Goal: Contribute content

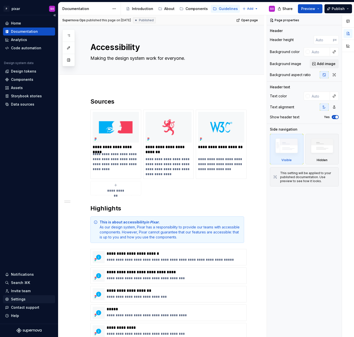
click at [26, 297] on div "Settings" at bounding box center [29, 299] width 48 height 5
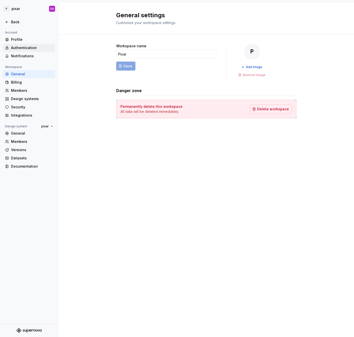
click at [25, 48] on div "Authentication" at bounding box center [32, 47] width 42 height 5
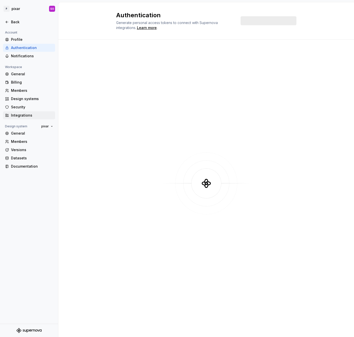
click at [29, 115] on div "Integrations" at bounding box center [32, 115] width 42 height 5
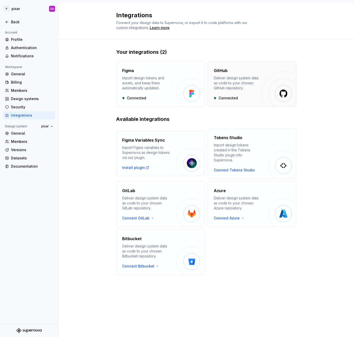
click at [254, 85] on div "Deliver design system data as code to your chosen GitHub repository." at bounding box center [238, 83] width 48 height 15
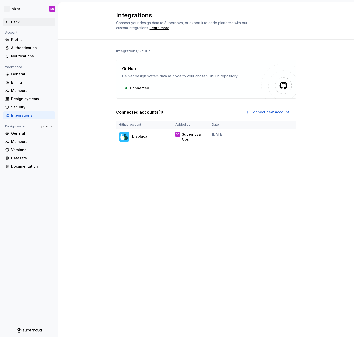
click at [7, 21] on icon at bounding box center [7, 22] width 2 height 2
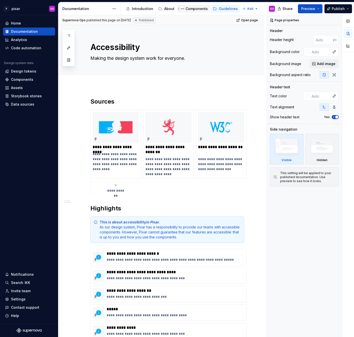
click at [193, 7] on div "Components" at bounding box center [197, 8] width 22 height 5
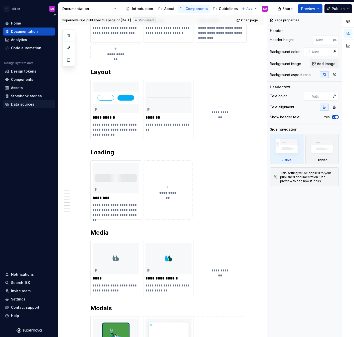
scroll to position [943, 0]
click at [55, 15] on button "Collapse sidebar" at bounding box center [54, 15] width 7 height 7
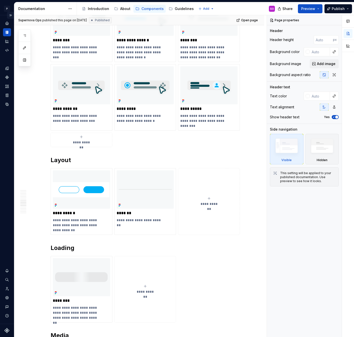
scroll to position [984, 0]
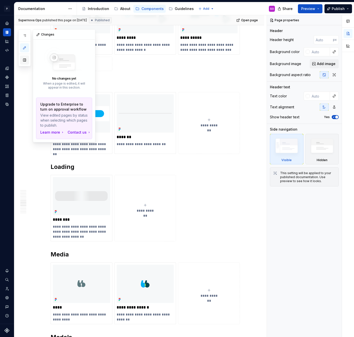
click at [26, 59] on button "button" at bounding box center [24, 60] width 9 height 9
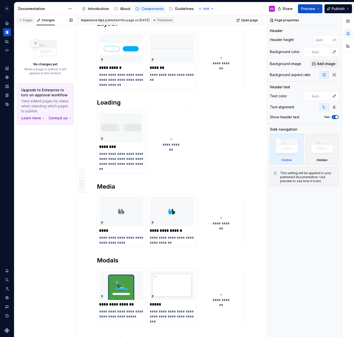
click at [28, 21] on div "Pages" at bounding box center [25, 20] width 15 height 4
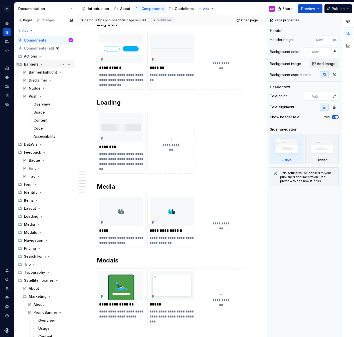
click at [43, 62] on div "Banners" at bounding box center [48, 64] width 49 height 7
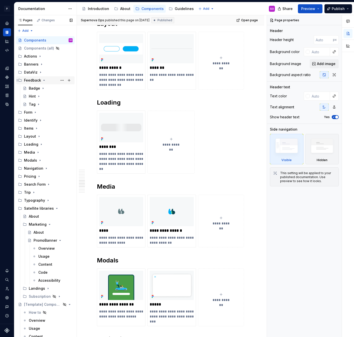
click at [43, 81] on icon "Page tree" at bounding box center [44, 80] width 4 height 4
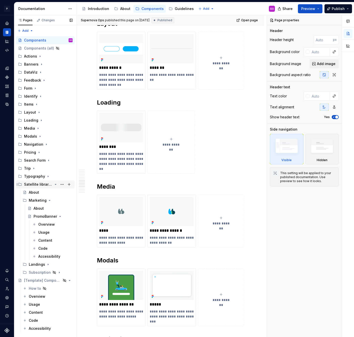
click at [56, 184] on icon "Page tree" at bounding box center [56, 185] width 4 height 4
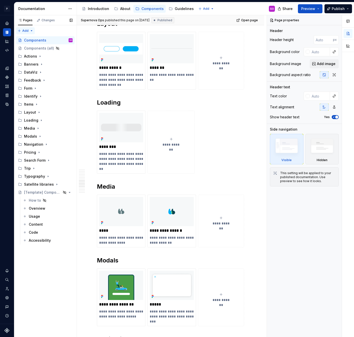
click at [27, 31] on div "Pages Changes Add Accessibility guide for tree Page tree. Navigate the tree wit…" at bounding box center [45, 176] width 63 height 322
click at [38, 48] on div "New group" at bounding box center [41, 48] width 33 height 5
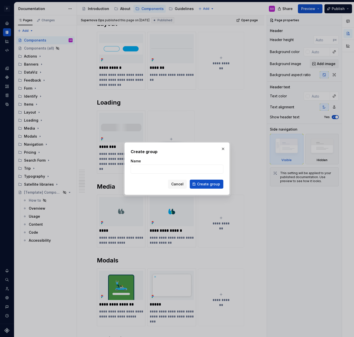
type textarea "*"
type input "Messaging"
click at [207, 188] on button "Create group" at bounding box center [207, 184] width 34 height 9
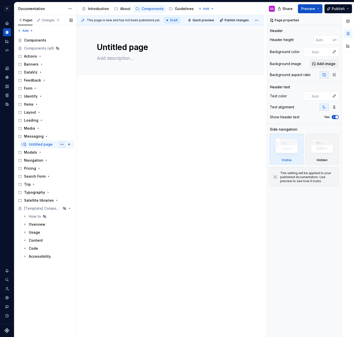
click at [63, 145] on button "Page tree" at bounding box center [62, 144] width 7 height 7
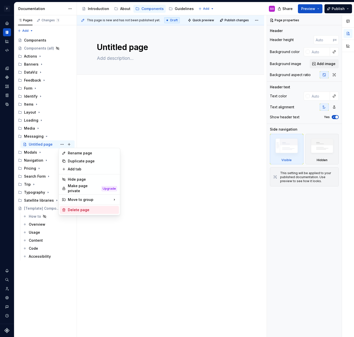
click at [83, 208] on div "Delete page" at bounding box center [92, 210] width 49 height 5
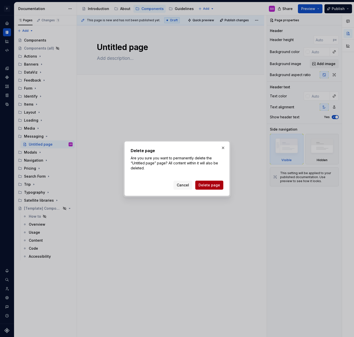
click at [208, 187] on span "Delete page" at bounding box center [210, 185] width 22 height 5
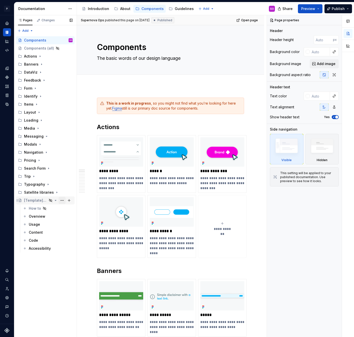
click at [62, 201] on button "Page tree" at bounding box center [62, 200] width 7 height 7
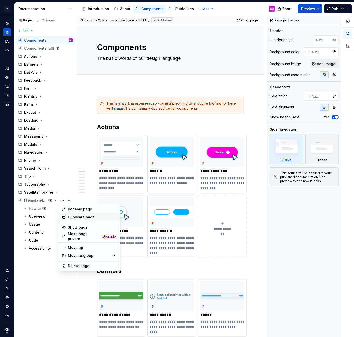
click at [84, 216] on div "Duplicate page" at bounding box center [92, 217] width 49 height 5
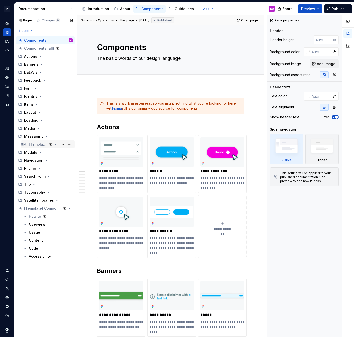
click at [41, 145] on div "[Template] Component" at bounding box center [38, 144] width 18 height 5
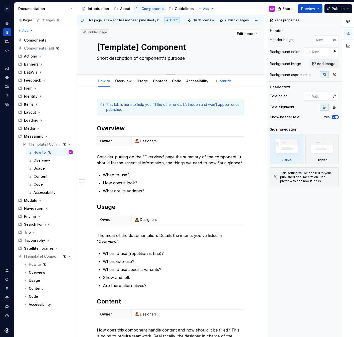
click at [151, 49] on textarea "[Template] Component" at bounding box center [169, 47] width 147 height 12
type textarea "*"
type textarea "A"
type textarea "*"
type textarea "Ad"
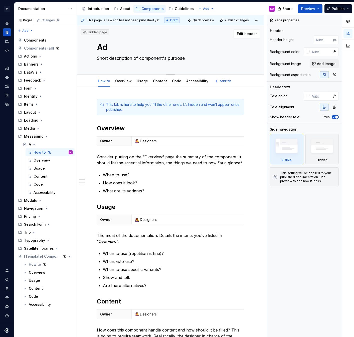
type textarea "*"
type textarea "Adm"
type textarea "*"
type textarea "Admi"
type textarea "*"
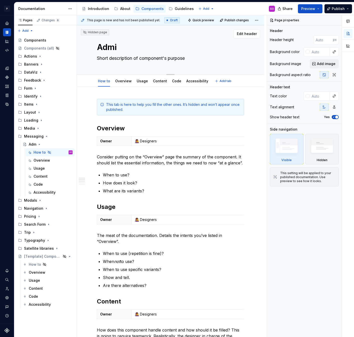
type textarea "Admin"
type textarea "*"
type textarea "AdminM"
type textarea "*"
type textarea "AdminMe"
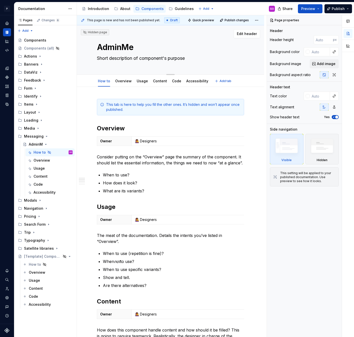
type textarea "*"
type textarea "AdminMes"
type textarea "*"
type textarea "AdminMess"
type textarea "*"
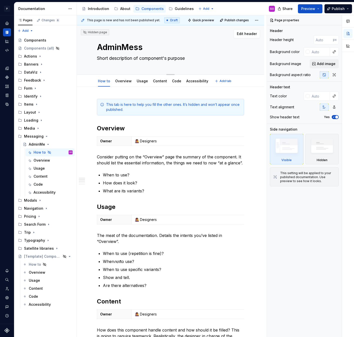
type textarea "AdminMessa"
type textarea "*"
type textarea "AdminMessag"
type textarea "*"
type textarea "AdminMessage"
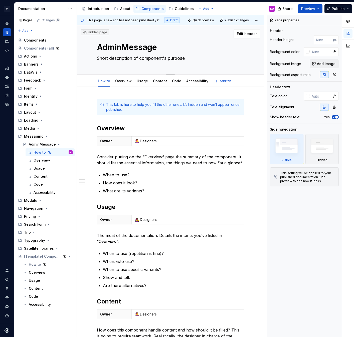
type textarea "*"
type textarea "Untitled group"
type textarea "*"
type textarea "Untitled groupN"
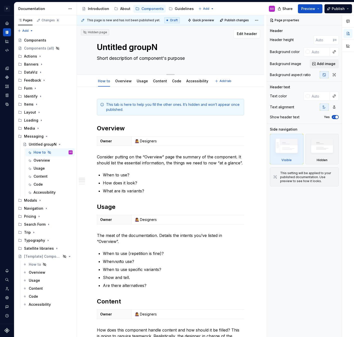
type textarea "*"
type textarea "Untitled group"
type textarea "*"
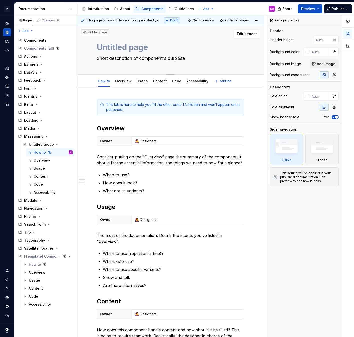
type textarea "N"
type textarea "*"
type textarea "Untitled group"
type textarea "*"
type textarea "Untitled groupM"
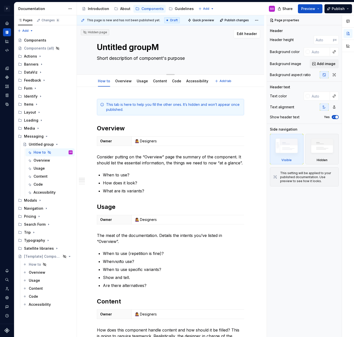
type textarea "*"
type textarea "Untitled groupMe"
type textarea "*"
type textarea "Untitled groupMes"
type textarea "*"
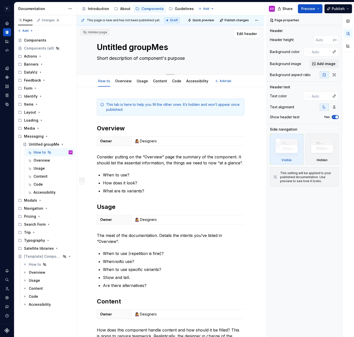
type textarea "Untitled groupMess"
type textarea "*"
type textarea "Untitled groupMessa"
type textarea "*"
type textarea "Untitled groupMessag"
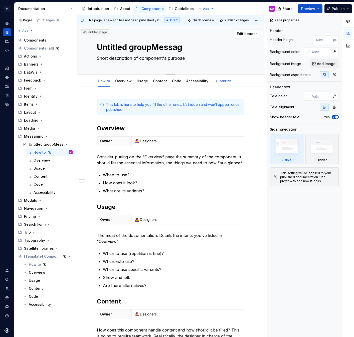
type textarea "*"
type textarea "Untitled groupMessage"
type textarea "*"
type textarea "Message"
type textarea "*"
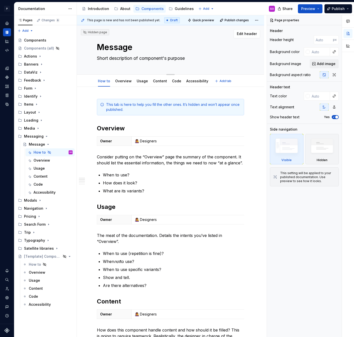
type textarea "MessageA"
type textarea "*"
type textarea "MessageAdm"
type textarea "*"
type textarea "MessageAdmu"
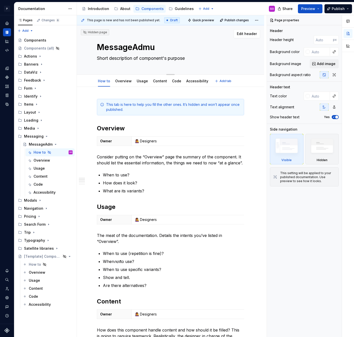
type textarea "*"
type textarea "MessageAdmuin"
type textarea "*"
type textarea "MessageAdmui"
type textarea "*"
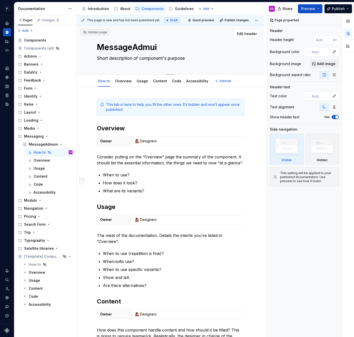
type textarea "MessageAdmu"
type textarea "*"
type textarea "MessageAdm"
type textarea "*"
type textarea "MessageAdmin"
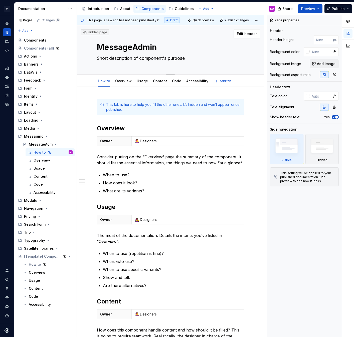
type textarea "*"
type textarea "MessageAdminb"
type textarea "*"
type textarea "MessageAdmin"
type textarea "*"
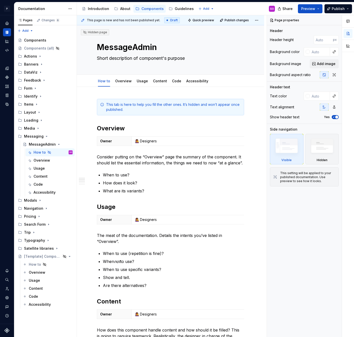
type textarea "MessageAdmin"
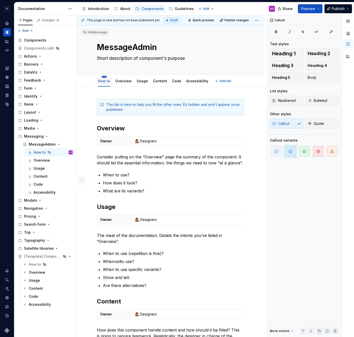
click at [103, 77] on html "P pixar SO Design system data Documentation Accessibility guide for tree Page t…" at bounding box center [177, 168] width 354 height 337
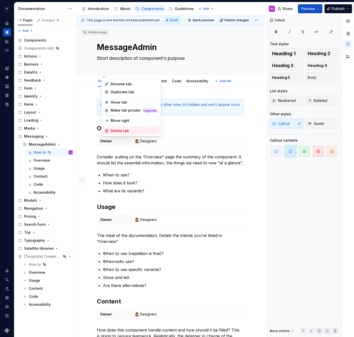
click at [120, 132] on div "Delete tab" at bounding box center [134, 130] width 47 height 5
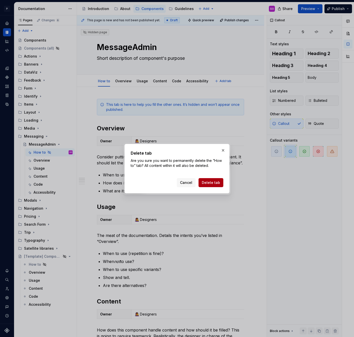
click at [212, 183] on span "Delete tab" at bounding box center [211, 182] width 18 height 5
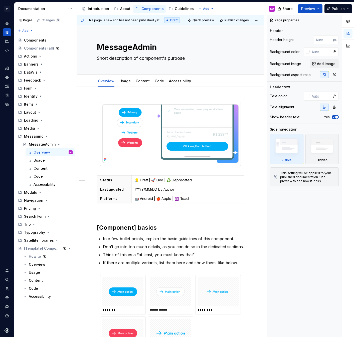
type textarea "*"
click at [197, 187] on td "YYYY/MM/DD by Author" at bounding box center [208, 189] width 154 height 9
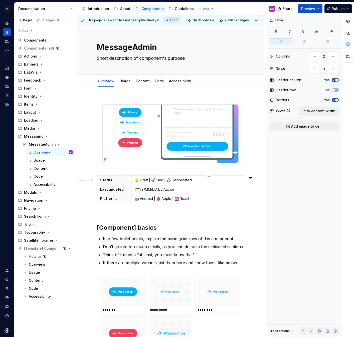
click at [194, 183] on p "👷 Draft | 🚀 Live | ♻️ Deprecated" at bounding box center [209, 180] width 148 height 5
click at [138, 190] on p "YYYY/MM/DD by Author" at bounding box center [209, 189] width 148 height 5
click at [127, 226] on h2 "[Component] basics" at bounding box center [170, 228] width 147 height 8
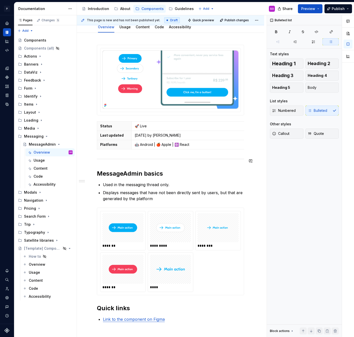
scroll to position [58, 0]
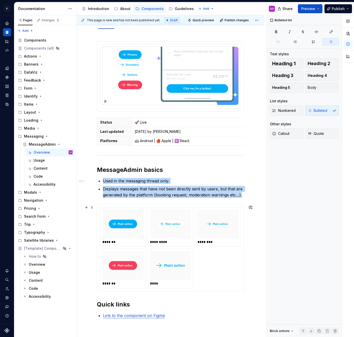
click at [213, 257] on div "******* ********* ******** ******* ****" at bounding box center [170, 247] width 141 height 81
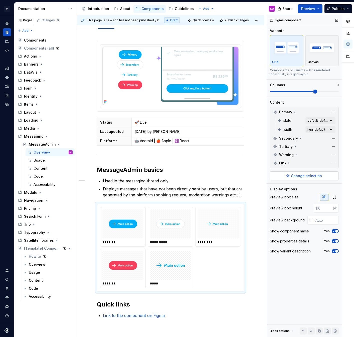
click at [298, 176] on span "Change selection" at bounding box center [306, 176] width 31 height 5
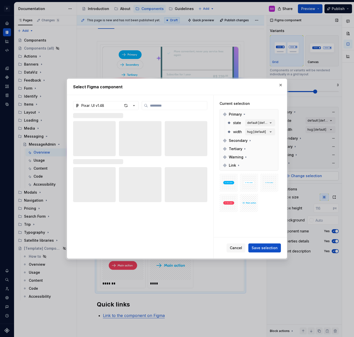
type textarea "*"
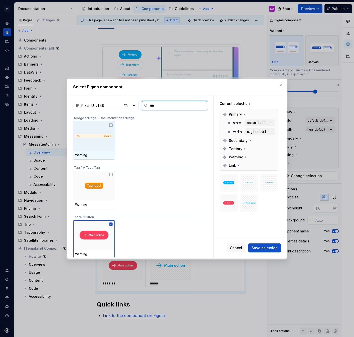
type input "****"
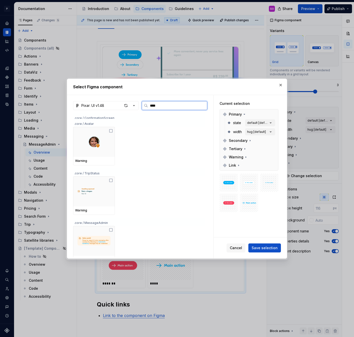
scroll to position [188, 0]
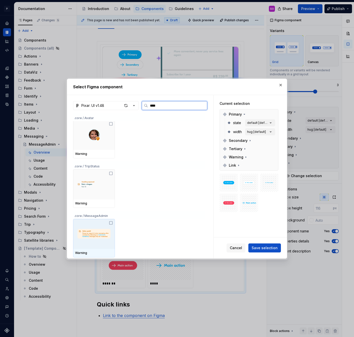
click at [112, 223] on icon at bounding box center [111, 223] width 4 height 4
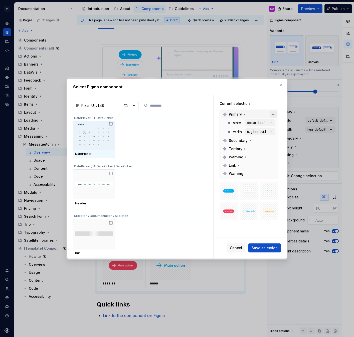
click at [277, 112] on button "button" at bounding box center [273, 114] width 7 height 7
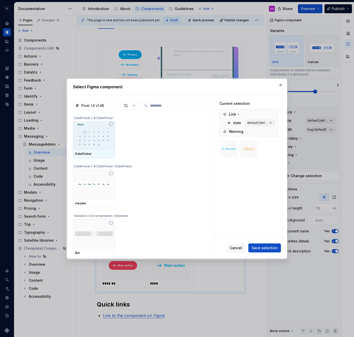
click at [277, 112] on button "button" at bounding box center [273, 114] width 7 height 7
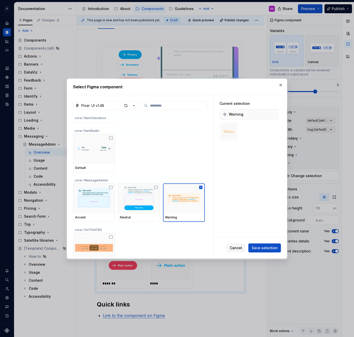
scroll to position [4652, 0]
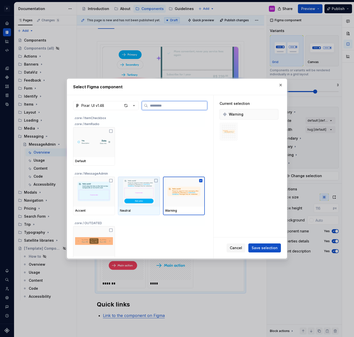
click at [157, 181] on icon at bounding box center [156, 181] width 4 height 4
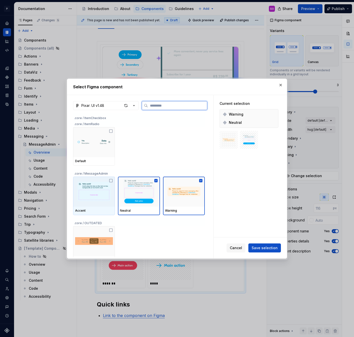
click at [112, 180] on icon at bounding box center [111, 181] width 4 height 4
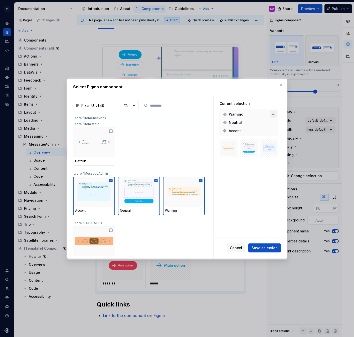
click at [274, 115] on button "button" at bounding box center [273, 114] width 7 height 7
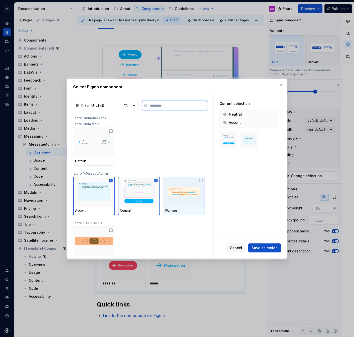
click at [202, 180] on icon at bounding box center [200, 180] width 3 height 3
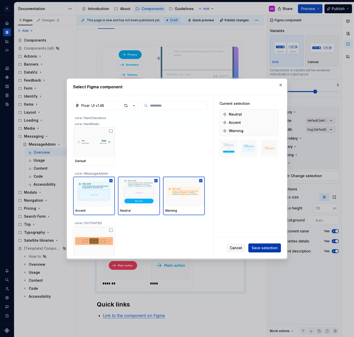
click at [274, 247] on span "Save selection" at bounding box center [265, 248] width 26 height 5
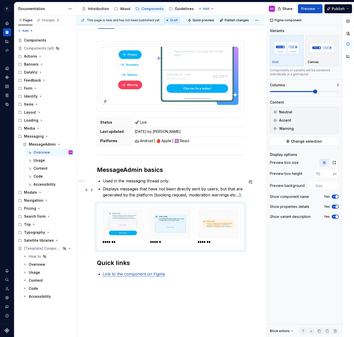
click at [243, 196] on p "Displays messages that have not been directly sent by users, but that are gener…" at bounding box center [173, 192] width 141 height 12
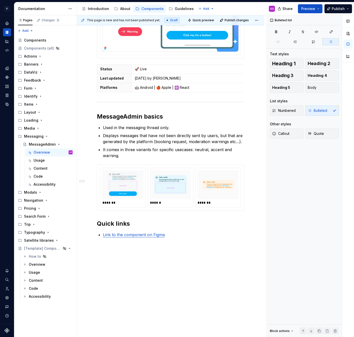
scroll to position [117, 0]
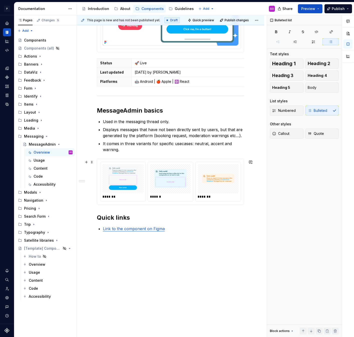
click at [110, 159] on div "******* ****** *******" at bounding box center [170, 182] width 147 height 46
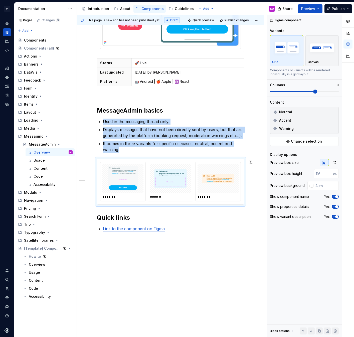
copy ul "Used in the messaging thread only. Displays messages that have not been directl…"
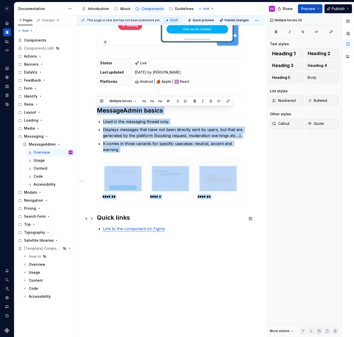
drag, startPoint x: 97, startPoint y: 111, endPoint x: 96, endPoint y: 220, distance: 108.2
click at [96, 220] on div "Status 🚀 Live Last updated [DATE] by [PERSON_NAME] Platforms 🤖 Android | 🍎 Appl…" at bounding box center [170, 154] width 187 height 369
copy div "MessageAdmin basics Used in the messaging thread only. Displays messages that h…"
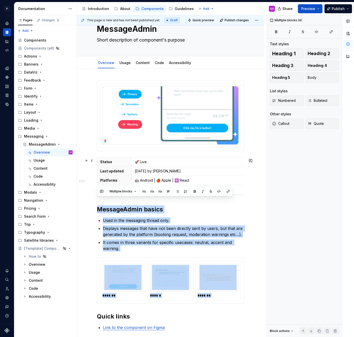
scroll to position [4, 0]
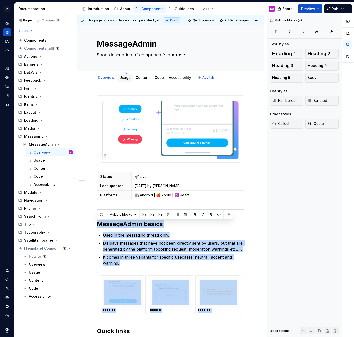
click at [121, 76] on link "Usage" at bounding box center [124, 77] width 11 height 4
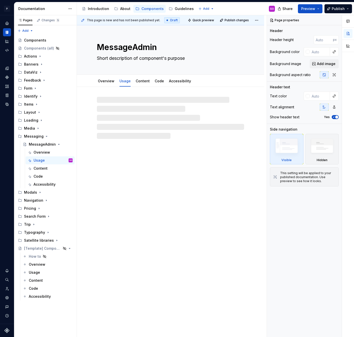
type textarea "*"
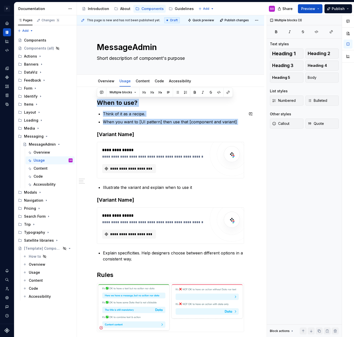
drag, startPoint x: 98, startPoint y: 101, endPoint x: 251, endPoint y: 126, distance: 155.8
click at [251, 126] on div "**********" at bounding box center [170, 269] width 187 height 365
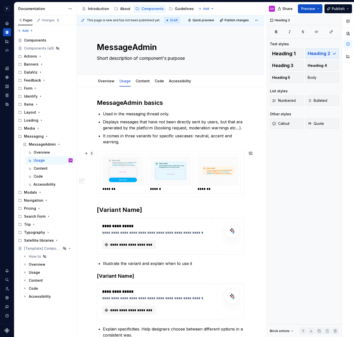
click at [93, 153] on span at bounding box center [92, 153] width 4 height 7
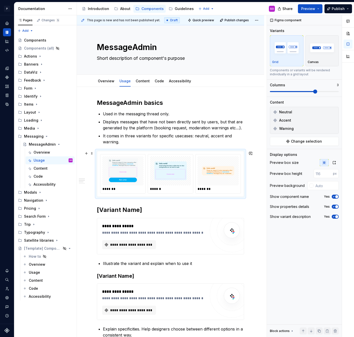
click at [111, 151] on div "******* ****** *******" at bounding box center [170, 174] width 147 height 46
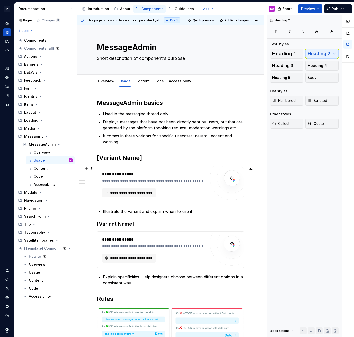
click at [111, 171] on div "**********" at bounding box center [170, 184] width 147 height 36
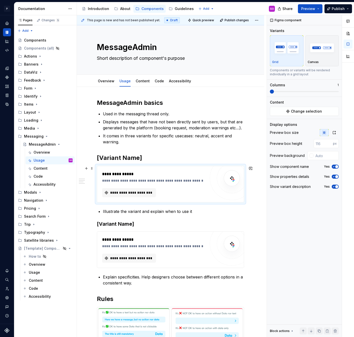
click at [181, 173] on div "**********" at bounding box center [155, 174] width 106 height 6
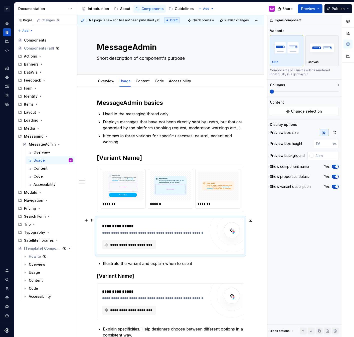
click at [97, 218] on div "**********" at bounding box center [170, 236] width 147 height 37
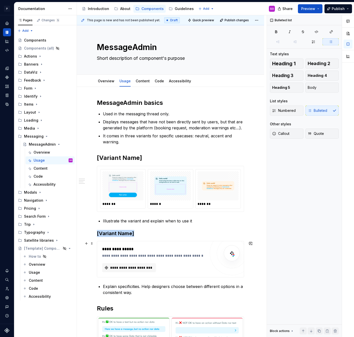
click at [116, 251] on div "**********" at bounding box center [155, 249] width 106 height 6
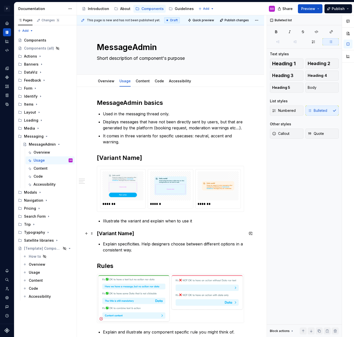
click at [142, 235] on h3 "[Variant Name]" at bounding box center [170, 233] width 147 height 7
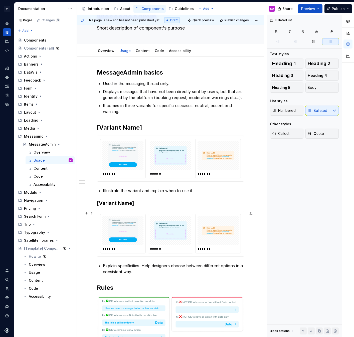
scroll to position [33, 0]
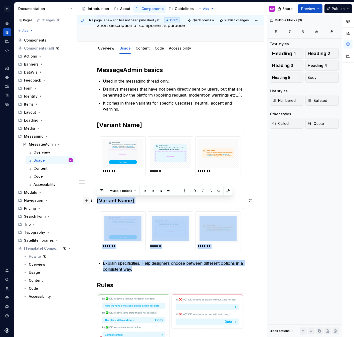
drag, startPoint x: 139, startPoint y: 271, endPoint x: 86, endPoint y: 199, distance: 90.1
click at [97, 199] on div "MessageAdmin basics Used in the messaging thread only. Displays messages that h…" at bounding box center [170, 213] width 147 height 295
copy div "[Variant Name] ******* ****** ******* Explain specificities. Help designers cho…"
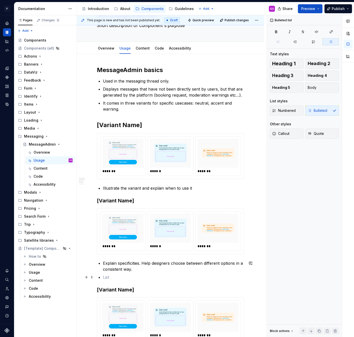
click at [109, 275] on p at bounding box center [173, 277] width 141 height 6
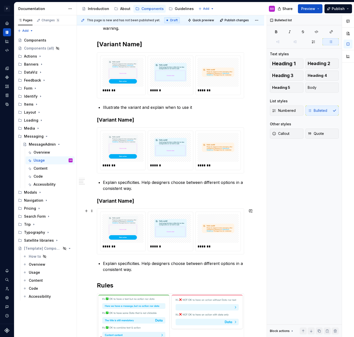
scroll to position [118, 0]
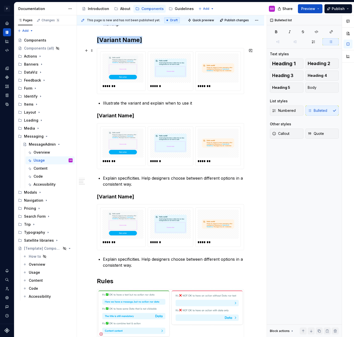
click at [191, 91] on div "******* ****** *******" at bounding box center [170, 71] width 147 height 46
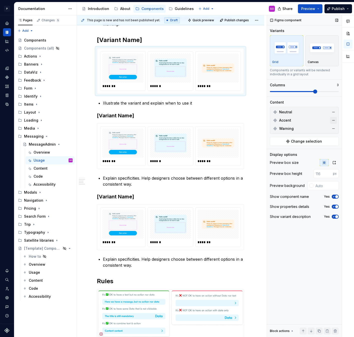
click at [334, 121] on button "button" at bounding box center [333, 120] width 7 height 7
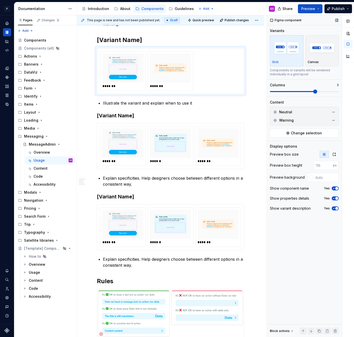
click at [334, 121] on button "button" at bounding box center [333, 120] width 7 height 7
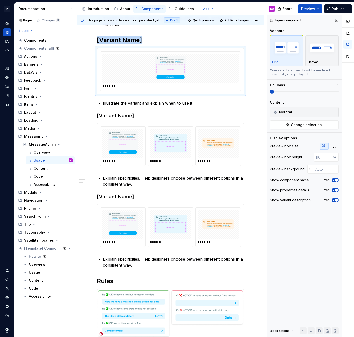
click at [270, 92] on span at bounding box center [272, 92] width 4 height 4
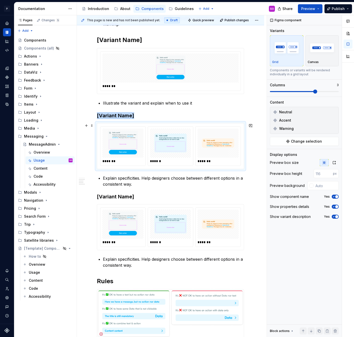
click at [176, 155] on img at bounding box center [170, 143] width 37 height 25
click at [334, 112] on button "button" at bounding box center [333, 112] width 7 height 7
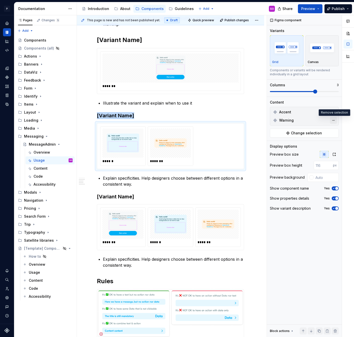
click at [334, 121] on button "button" at bounding box center [333, 120] width 7 height 7
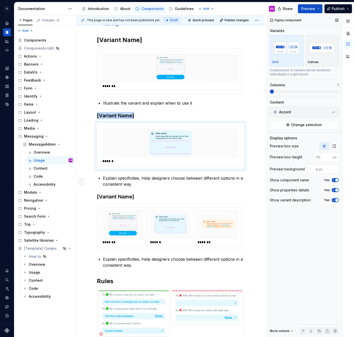
click at [270, 92] on span at bounding box center [272, 92] width 4 height 4
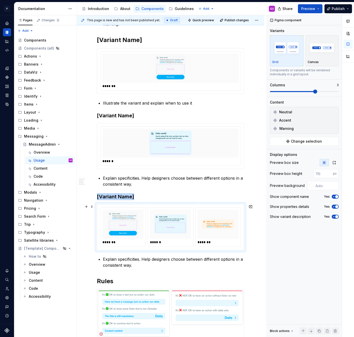
click at [178, 217] on img at bounding box center [170, 224] width 37 height 25
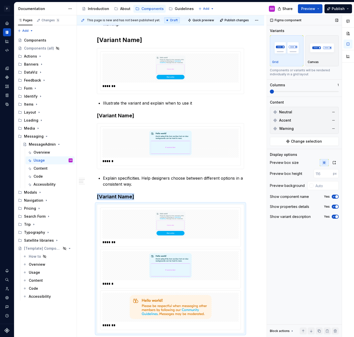
click at [270, 91] on span at bounding box center [272, 92] width 4 height 4
click at [334, 111] on button "button" at bounding box center [333, 112] width 7 height 7
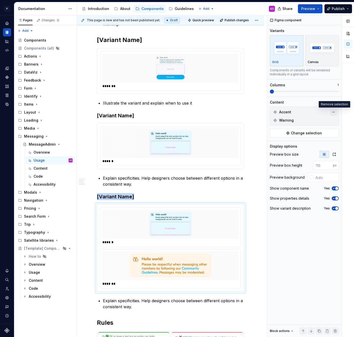
click at [334, 110] on button "button" at bounding box center [333, 112] width 7 height 7
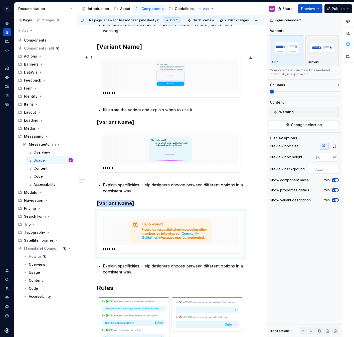
scroll to position [111, 0]
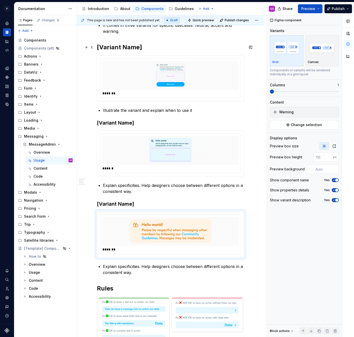
click at [143, 47] on h2 "[Variant Name]" at bounding box center [170, 47] width 147 height 8
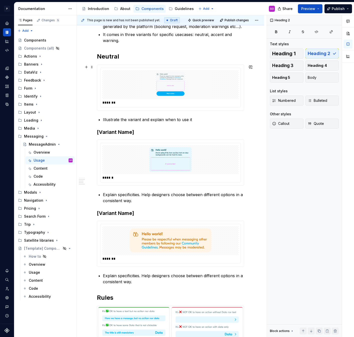
scroll to position [100, 0]
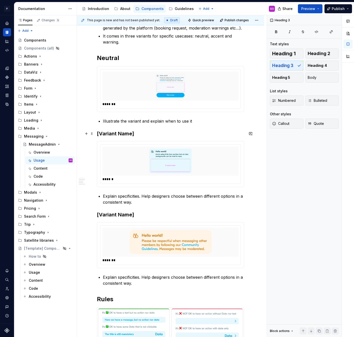
click at [140, 137] on h3 "[Variant Name]" at bounding box center [170, 133] width 147 height 7
click at [109, 59] on h2 "Neutral" at bounding box center [170, 58] width 147 height 8
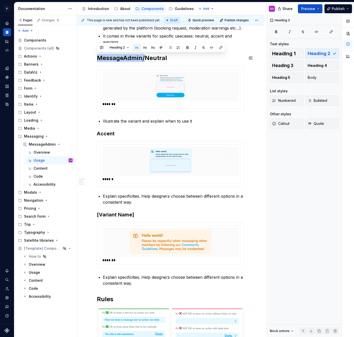
copy h2 "MessageAdmin/"
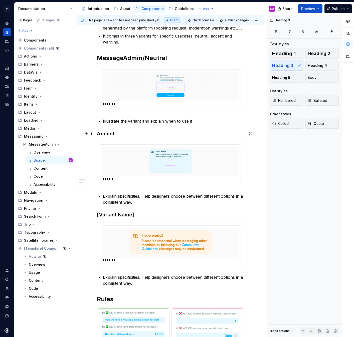
click at [103, 131] on h3 "Accent" at bounding box center [170, 133] width 147 height 7
click at [155, 57] on h2 "MessageAdmin/Neutral" at bounding box center [170, 58] width 147 height 8
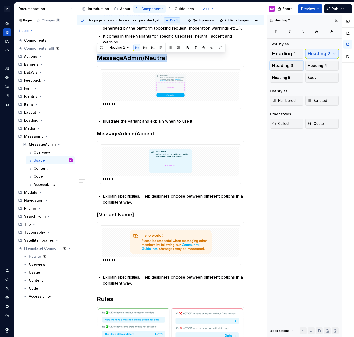
click at [292, 66] on span "Heading 3" at bounding box center [282, 65] width 21 height 5
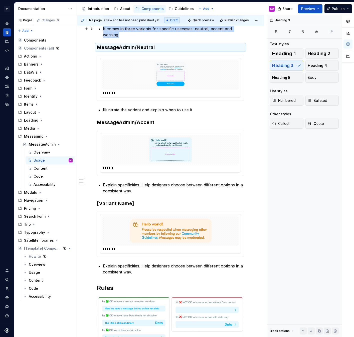
scroll to position [121, 0]
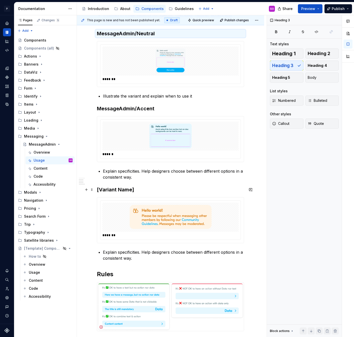
click at [137, 191] on h3 "[Variant Name]" at bounding box center [170, 189] width 147 height 7
click at [136, 109] on h3 "MessageAdmin/Accent" at bounding box center [170, 108] width 147 height 7
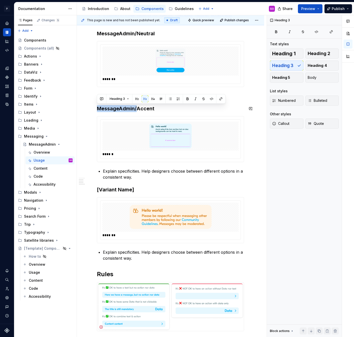
copy h3 "MessageAdmin/"
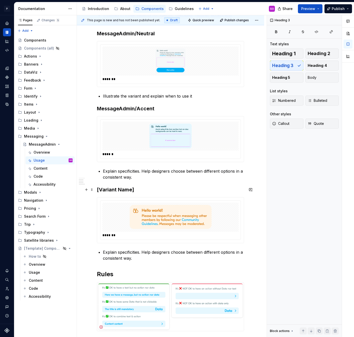
click at [147, 190] on h3 "[Variant Name]" at bounding box center [170, 189] width 147 height 7
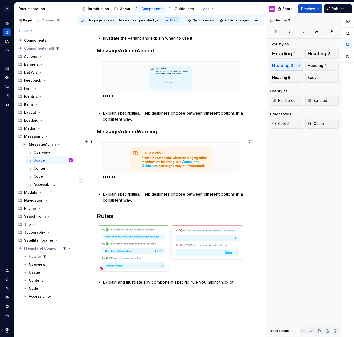
scroll to position [197, 0]
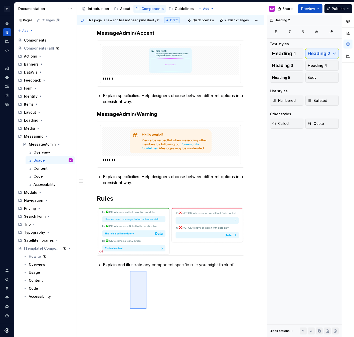
drag, startPoint x: 147, startPoint y: 309, endPoint x: 131, endPoint y: 276, distance: 36.4
click at [131, 276] on div "This page is new and has not been published yet. Draft Quick preview Publish ch…" at bounding box center [172, 176] width 190 height 322
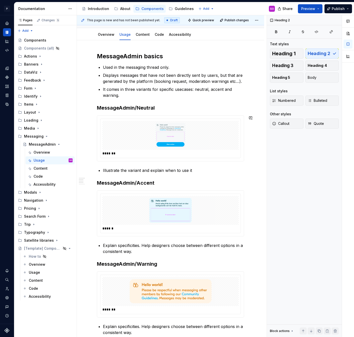
scroll to position [47, 0]
click at [161, 170] on p "Illustrate the variant and explain when to use it" at bounding box center [173, 170] width 141 height 6
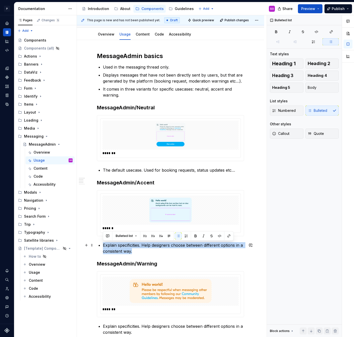
drag, startPoint x: 146, startPoint y: 250, endPoint x: 101, endPoint y: 246, distance: 44.3
click at [101, 246] on div "MessageAdmin basics Used in the messaging thread only. Displays messages that h…" at bounding box center [170, 235] width 147 height 366
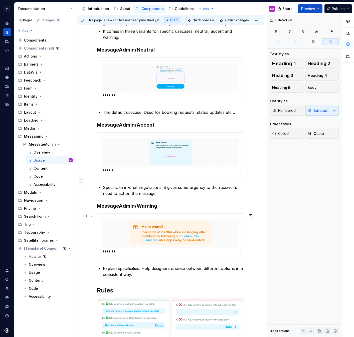
scroll to position [107, 0]
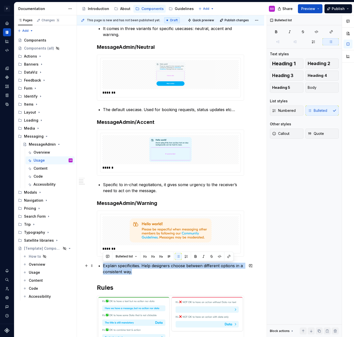
drag, startPoint x: 135, startPoint y: 273, endPoint x: 98, endPoint y: 266, distance: 37.9
click at [103, 266] on li "Explain specificities. Help designers choose between different options in a con…" at bounding box center [173, 269] width 141 height 12
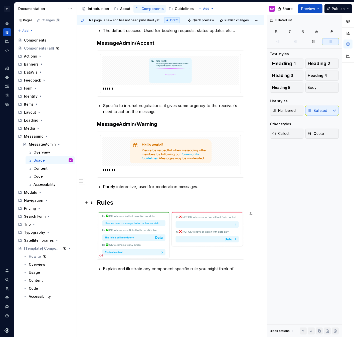
scroll to position [229, 0]
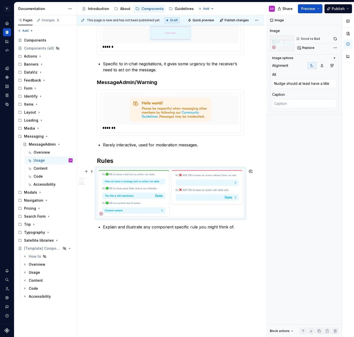
click at [169, 192] on img at bounding box center [170, 193] width 147 height 49
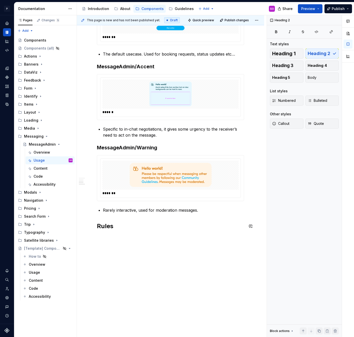
scroll to position [173, 0]
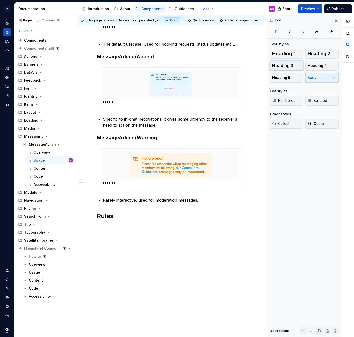
click at [286, 65] on span "Heading 3" at bounding box center [282, 65] width 21 height 5
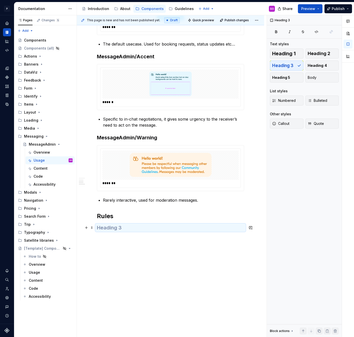
click at [157, 230] on h3 at bounding box center [170, 227] width 147 height 7
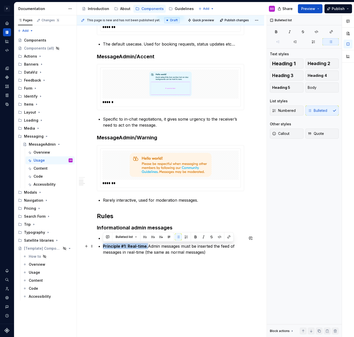
drag, startPoint x: 211, startPoint y: 252, endPoint x: 103, endPoint y: 248, distance: 107.8
click at [103, 248] on p "Principle #1: Real-time. Admin messages must be inserted the feed of messages i…" at bounding box center [173, 249] width 141 height 12
copy p "Principle #1: Real-time. Admin messages must be inserted the feed of messages i…"
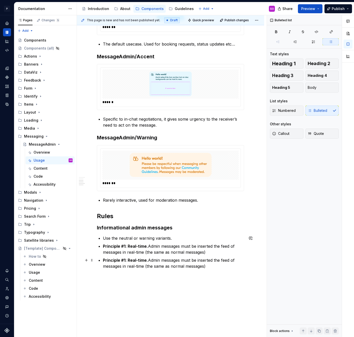
click at [124, 261] on strong "Principle #1: Real-time." at bounding box center [125, 260] width 45 height 5
drag, startPoint x: 146, startPoint y: 260, endPoint x: 229, endPoint y: 269, distance: 84.1
click at [229, 269] on p "Principle #2: Unique. Admin messages must be inserted the feed of messages in r…" at bounding box center [173, 263] width 141 height 12
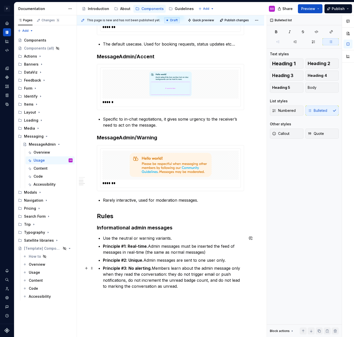
click at [180, 286] on p "Principle #3: No alerting. Members learn about the admin message only when they…" at bounding box center [173, 277] width 141 height 24
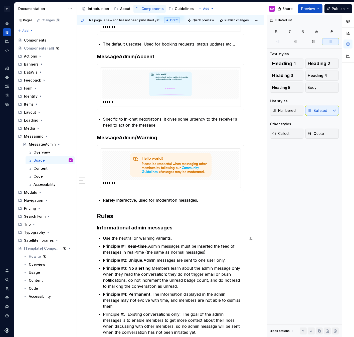
scroll to position [272, 0]
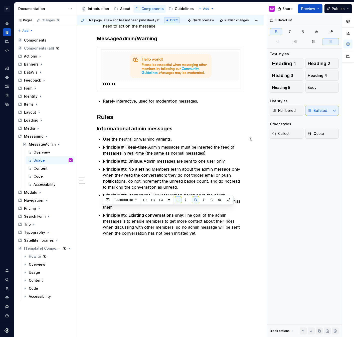
click at [193, 294] on div "MessageAdmin basics Used in the messaging thread only. Displays messages that h…" at bounding box center [170, 79] width 187 height 529
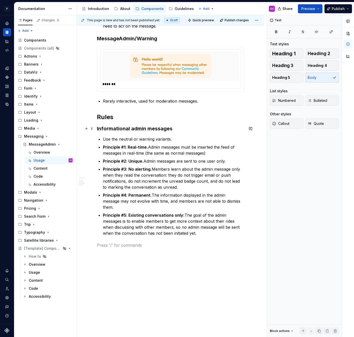
click at [176, 128] on h3 "Informational admin messages" at bounding box center [170, 128] width 147 height 7
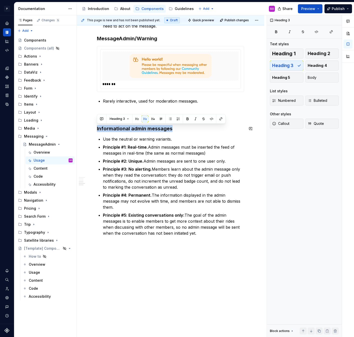
copy h3 "Informational admin messages"
click at [128, 242] on p at bounding box center [170, 245] width 147 height 6
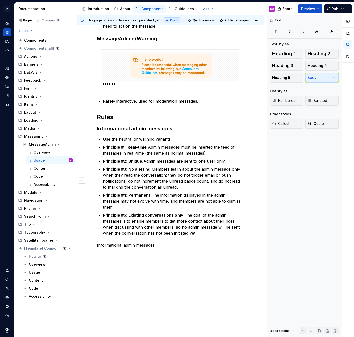
click at [106, 242] on p "Informational admin messages" at bounding box center [170, 245] width 147 height 6
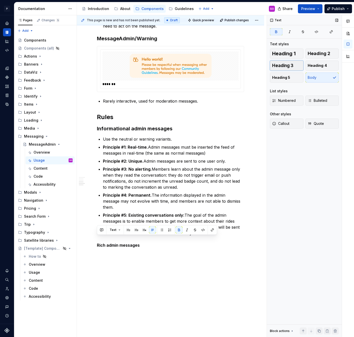
click at [288, 67] on span "Heading 3" at bounding box center [282, 65] width 21 height 5
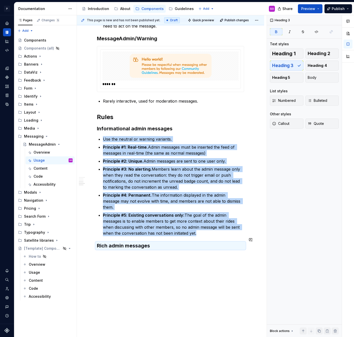
click at [158, 259] on div "MessageAdmin basics Used in the messaging thread only. Displays messages that h…" at bounding box center [170, 86] width 187 height 542
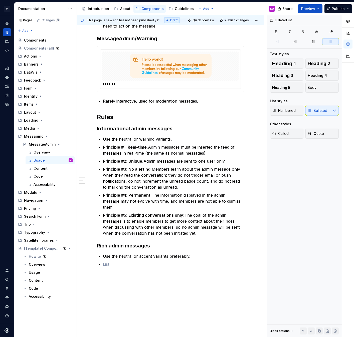
click at [119, 149] on strong "Principle #1: Real-time." at bounding box center [125, 147] width 45 height 5
drag, startPoint x: 102, startPoint y: 147, endPoint x: 194, endPoint y: 189, distance: 101.1
click at [194, 189] on div "MessageAdmin basics Used in the messaging thread only. Displays messages that h…" at bounding box center [170, 47] width 147 height 441
copy ul "Principle #1: Real-time. Admin messages must be inserted the feed of messages i…"
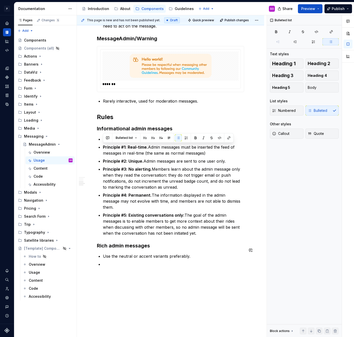
click at [126, 261] on p at bounding box center [173, 264] width 141 height 6
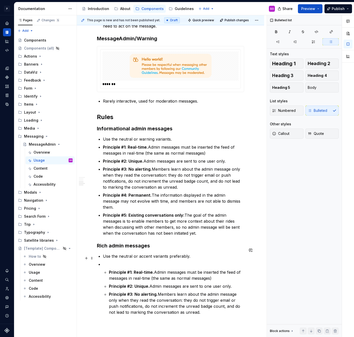
drag, startPoint x: 201, startPoint y: 311, endPoint x: 126, endPoint y: 263, distance: 88.8
click at [125, 263] on div "MessageAdmin basics Used in the messaging thread only. Displays messages that h…" at bounding box center [170, 74] width 147 height 495
click at [120, 261] on p at bounding box center [173, 264] width 141 height 6
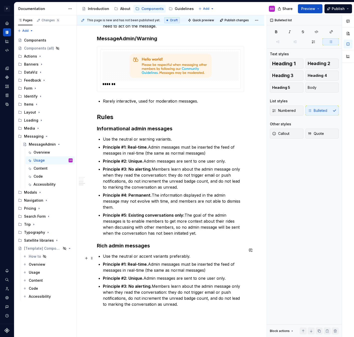
click at [146, 262] on strong "Principle #1: Real-time." at bounding box center [125, 264] width 45 height 5
click at [152, 261] on p "Principle #1: Interactive. Admin messages must be inserted the feed of messages…" at bounding box center [173, 267] width 141 height 12
drag, startPoint x: 151, startPoint y: 258, endPoint x: 222, endPoint y: 267, distance: 71.6
click at [222, 267] on p "Principle #1: Interactive. Admin messages must be inserted the feed of messages…" at bounding box center [173, 267] width 141 height 12
click at [140, 276] on strong "Principle #2: Unique." at bounding box center [123, 278] width 41 height 5
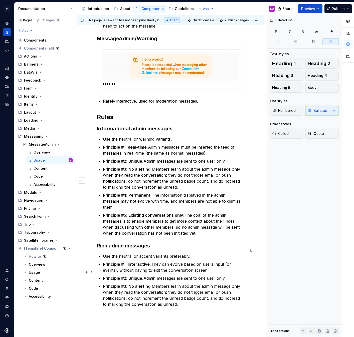
click at [140, 276] on strong "Principle #2: Unique." at bounding box center [123, 278] width 41 height 5
click at [147, 275] on p "Principle #2: Stateful. Admin messages are sent to one user only." at bounding box center [173, 278] width 141 height 6
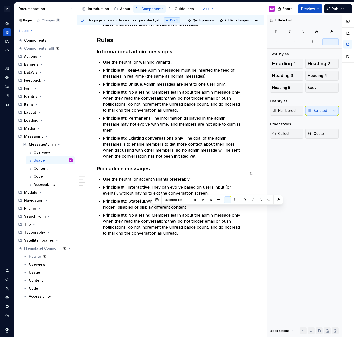
drag, startPoint x: 152, startPoint y: 286, endPoint x: 191, endPoint y: 310, distance: 45.5
click at [191, 310] on div "MessageAdmin basics Used in the messaging thread only. Displays messages that h…" at bounding box center [170, 41] width 187 height 606
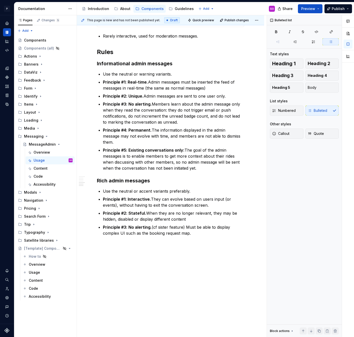
click at [118, 225] on strong "Principle #3: No alerting." at bounding box center [127, 227] width 49 height 5
click at [152, 224] on p "Principle #3: No alerting. (cf sister feature) Must be able to display complex …" at bounding box center [173, 230] width 141 height 12
click at [133, 50] on h2 "Rules" at bounding box center [170, 52] width 147 height 8
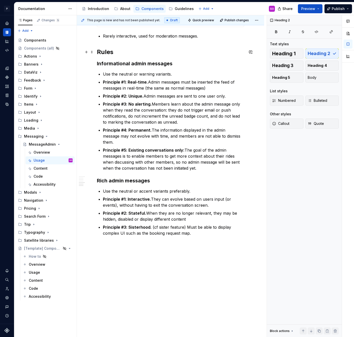
scroll to position [349, 0]
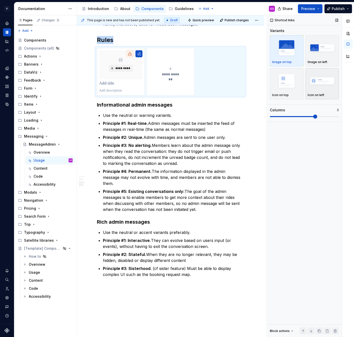
click at [319, 85] on img "button" at bounding box center [322, 81] width 29 height 18
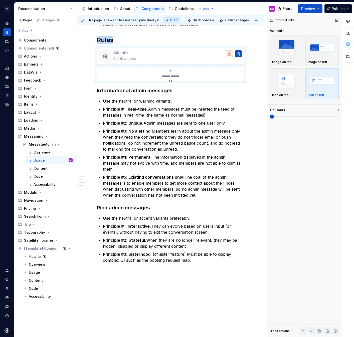
click at [274, 118] on span at bounding box center [272, 117] width 4 height 4
click at [155, 61] on p at bounding box center [177, 58] width 129 height 5
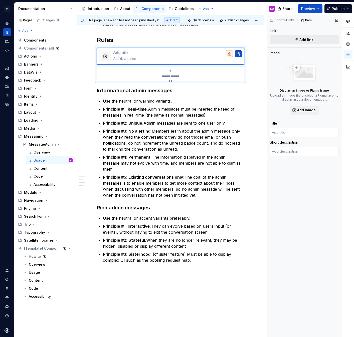
click at [298, 40] on button "Add link" at bounding box center [304, 39] width 69 height 9
type textarea "*"
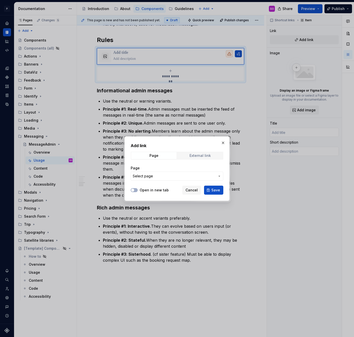
click at [196, 156] on div "External link" at bounding box center [200, 156] width 21 height 4
click at [151, 190] on label "Open in new tab" at bounding box center [154, 190] width 29 height 5
click at [138, 190] on button "Open in new tab" at bounding box center [134, 190] width 7 height 4
click at [151, 176] on input "URL" at bounding box center [177, 176] width 93 height 9
paste input "[URL][DOMAIN_NAME]"
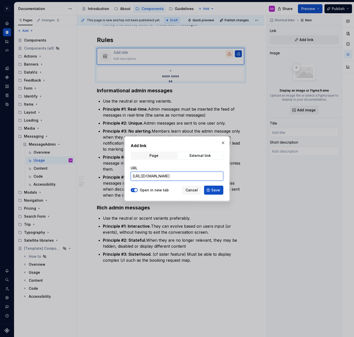
scroll to position [0, 118]
type input "[URL][DOMAIN_NAME]"
click at [212, 190] on span "Save" at bounding box center [215, 190] width 9 height 5
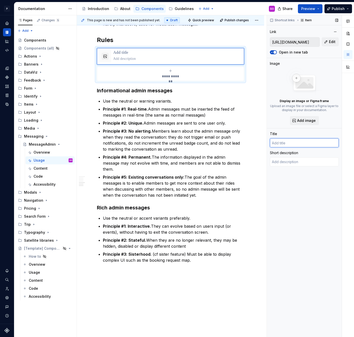
click at [295, 145] on input "text" at bounding box center [304, 143] width 69 height 9
type textarea "*"
type input "O"
type textarea "*"
type input "Ori"
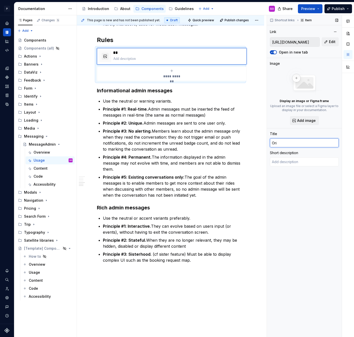
type textarea "*"
type input "Orig"
type textarea "*"
type input "Origi"
type textarea "*"
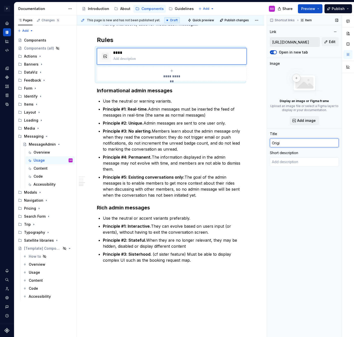
type input "Origin"
type textarea "*"
type input "Login | Figma"
type textarea "*"
type input "Login | Figmaa"
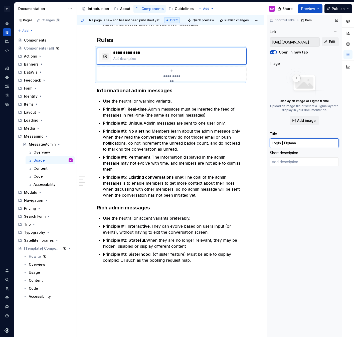
type textarea "*"
type input "Login | Figmaal"
type textarea "*"
type input "Login | Figmaal"
type textarea "*"
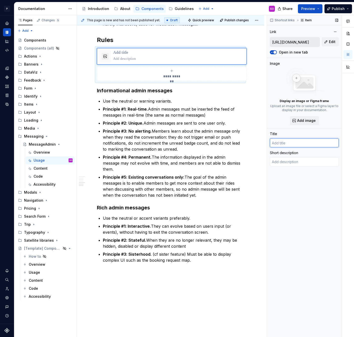
type textarea "*"
type input "O"
type textarea "*"
type input "Ori"
type textarea "*"
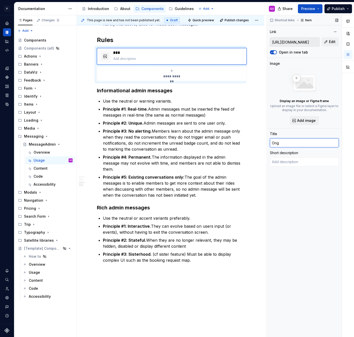
type input "Origi"
type textarea "*"
type input "Origin"
type textarea "*"
type input "Origina"
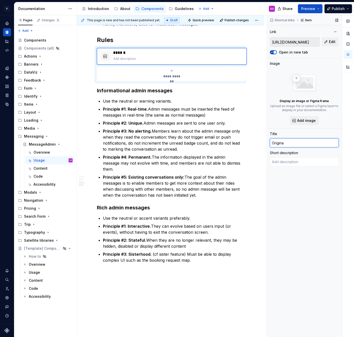
type textarea "*"
type input "Original"
type textarea "*"
type input "Original"
type textarea "*"
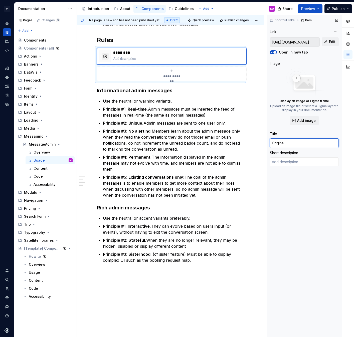
type input "Original M"
type textarea "*"
type input "Original Me"
type textarea "*"
type input "Original Mes"
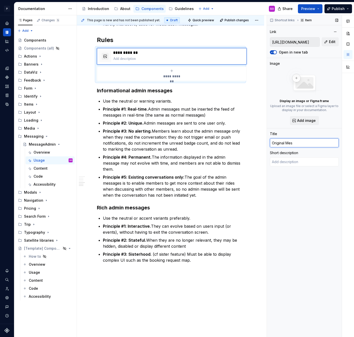
type textarea "*"
type input "Original Mess"
type textarea "*"
type input "Original Messa"
type textarea "*"
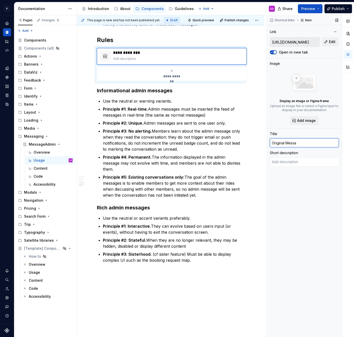
type input "Original Messag"
type textarea "*"
type input "Original Message"
type textarea "*"
type input "Original MessageA"
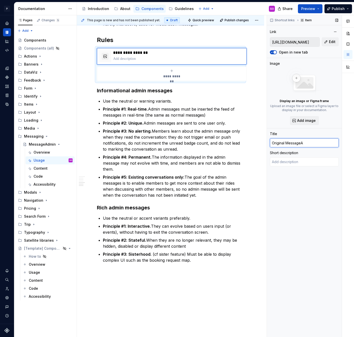
type textarea "*"
type input "Original MessageAd"
type textarea "*"
type input "Original MessageAdm"
type textarea "*"
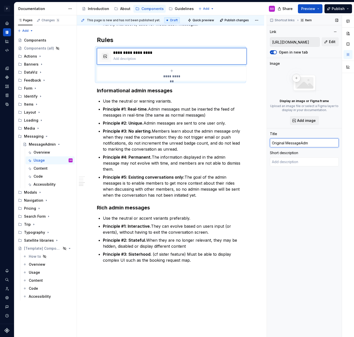
type input "Original MessageAdmn"
type textarea "*"
type input "Original MessageAdm"
type textarea "*"
type input "Original MessageAdmi"
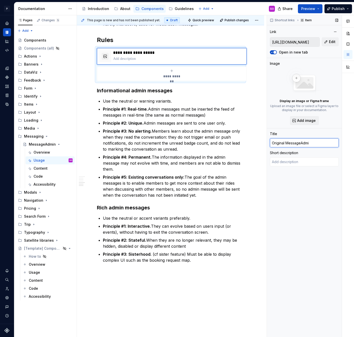
type textarea "*"
type input "Original MessageAdmin"
type textarea "*"
type input "Original MessageAdmin"
type textarea "*"
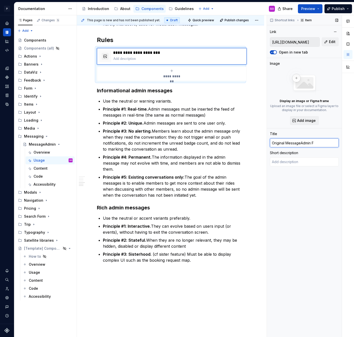
type input "Original MessageAdmin Fi"
type textarea "*"
type input "Original MessageAdmin Fig"
type textarea "*"
type input "Original MessageAdmin Figm"
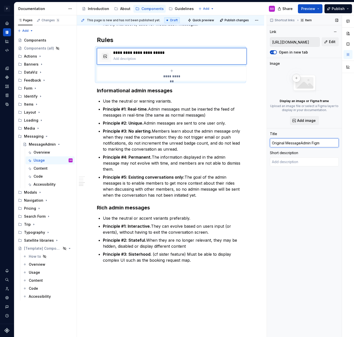
type textarea "*"
type input "Original MessageAdmin Figma"
type textarea "*"
type input "Original MessageAdmin Figma"
type textarea "*"
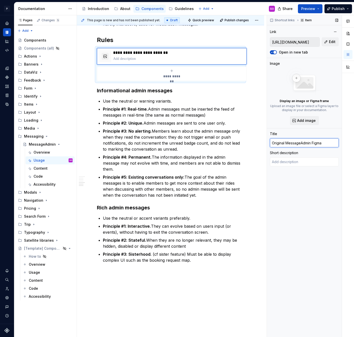
type input "Original MessageAdmin Figma s"
type textarea "*"
type input "Original MessageAdmin Figma sp"
type textarea "*"
type input "Original MessageAdmin Figma spe"
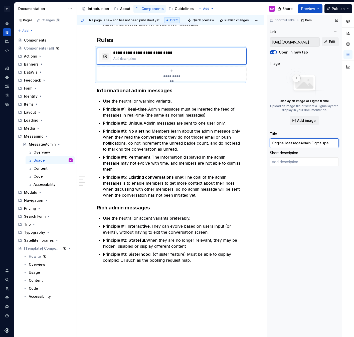
type textarea "*"
type input "Original MessageAdmin Figma spec"
type textarea "*"
type input "Original MessageAdmin Figma specs"
click at [299, 163] on textarea at bounding box center [304, 162] width 69 height 9
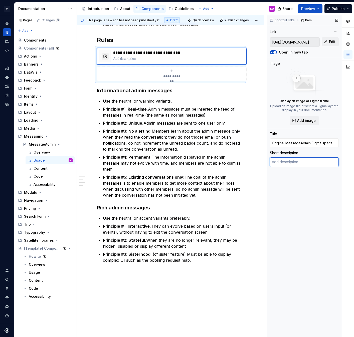
type textarea "*"
type textarea "S"
type textarea "*"
type textarea "Se"
type textarea "*"
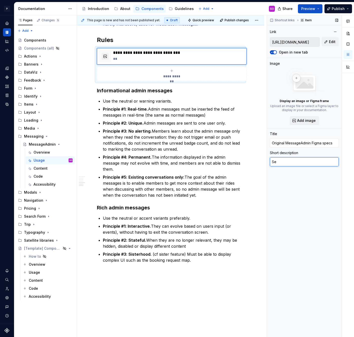
type textarea "See"
type textarea "*"
type textarea "See"
type textarea "*"
type textarea "See e"
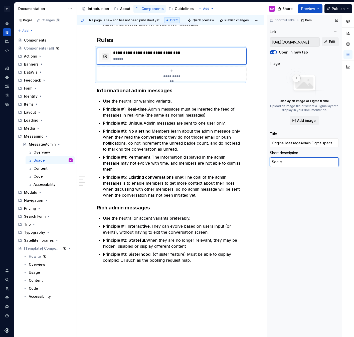
type textarea "*"
type textarea "See ex"
type textarea "*"
type textarea "See exa"
type textarea "*"
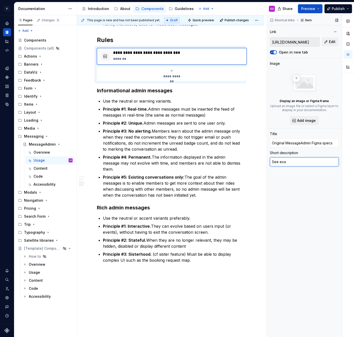
type textarea "See exam"
type textarea "*"
type textarea "See examp"
type textarea "*"
type textarea "See exampl"
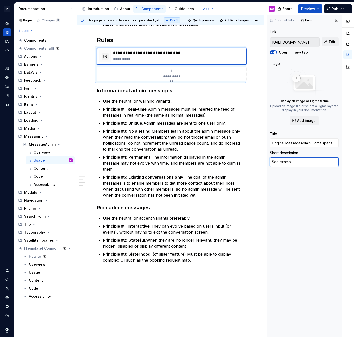
type textarea "*"
type textarea "See example"
type textarea "*"
type textarea "See examples"
type textarea "*"
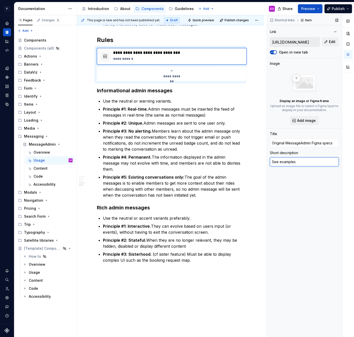
type textarea "See examples"
click at [300, 117] on button "Add image" at bounding box center [304, 120] width 29 height 9
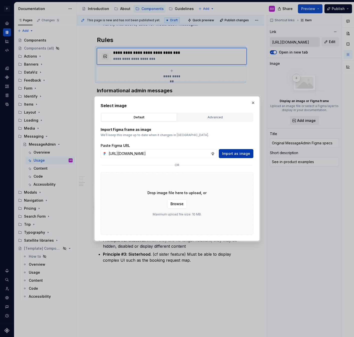
click at [241, 154] on span "Import as image" at bounding box center [236, 153] width 28 height 5
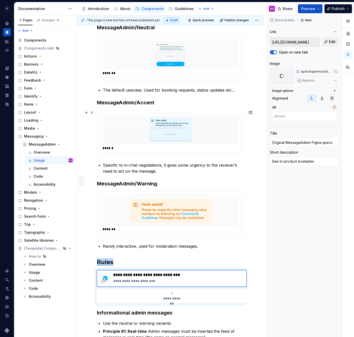
scroll to position [126, 0]
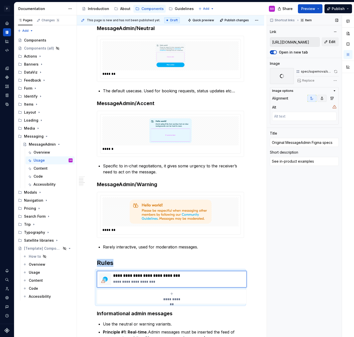
click at [321, 99] on icon "button" at bounding box center [322, 98] width 4 height 4
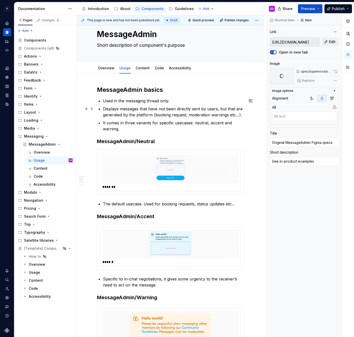
scroll to position [0, 0]
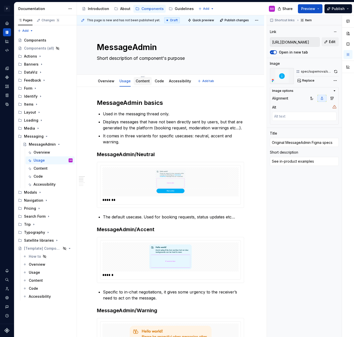
click at [144, 82] on link "Content" at bounding box center [143, 81] width 14 height 4
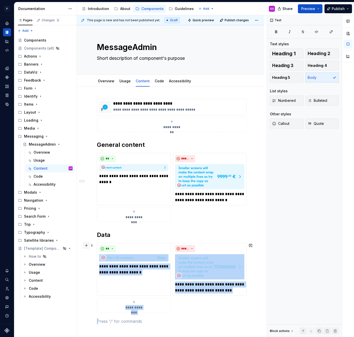
scroll to position [1, 0]
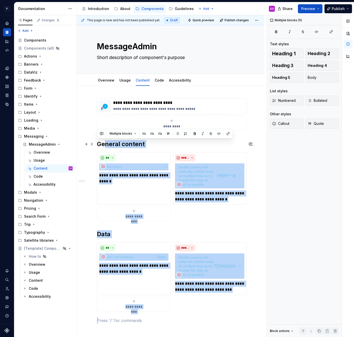
drag, startPoint x: 205, startPoint y: 317, endPoint x: 106, endPoint y: 140, distance: 202.5
click at [106, 140] on div "**********" at bounding box center [170, 211] width 147 height 226
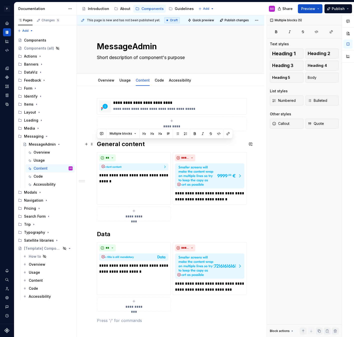
scroll to position [0, 0]
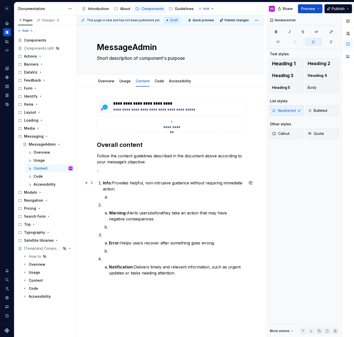
click at [104, 183] on strong "Info:" at bounding box center [107, 183] width 9 height 5
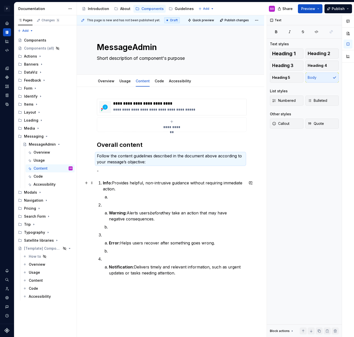
click at [103, 183] on li "Info: Provides helpful, non-intrusive guidance without requiring immediate acti…" at bounding box center [173, 190] width 141 height 20
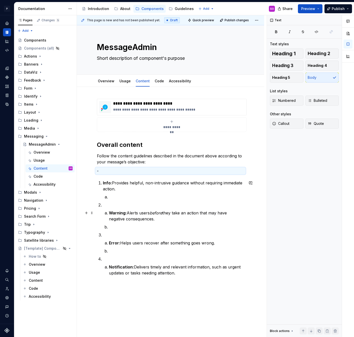
click at [127, 193] on li "Info: Provides helpful, non-intrusive guidance without requiring immediate acti…" at bounding box center [173, 190] width 141 height 20
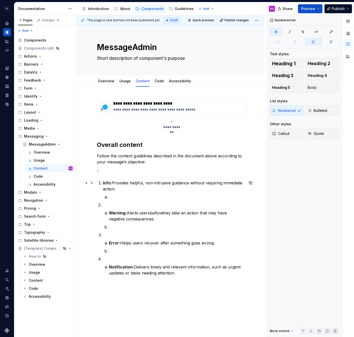
click at [104, 184] on strong "Info:" at bounding box center [107, 183] width 9 height 5
drag, startPoint x: 114, startPoint y: 184, endPoint x: 118, endPoint y: 189, distance: 6.3
click at [118, 189] on p "Info: Provides helpful, non-intrusive guidance without requiring immediate acti…" at bounding box center [173, 186] width 141 height 12
copy p "rovides helpful, non-intrusive guidance without requiring immediate action."
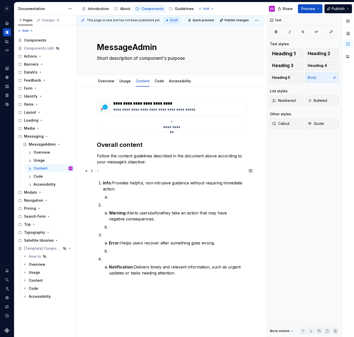
click at [105, 170] on p "-" at bounding box center [170, 171] width 147 height 6
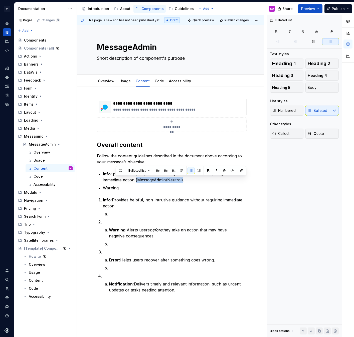
copy p "(MessageAdmin/Neutral)"
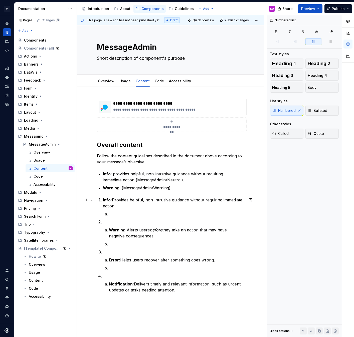
click at [115, 201] on p "Info: Provides helpful, non-intrusive guidance without requiring immediate acti…" at bounding box center [173, 203] width 141 height 12
drag, startPoint x: 128, startPoint y: 230, endPoint x: 157, endPoint y: 235, distance: 29.3
click at [157, 235] on p "Warning: Alerts users before they take an action that may have negative consequ…" at bounding box center [176, 233] width 135 height 12
click at [121, 188] on p "Warning : (MessageAdmin/Warning)" at bounding box center [173, 188] width 141 height 6
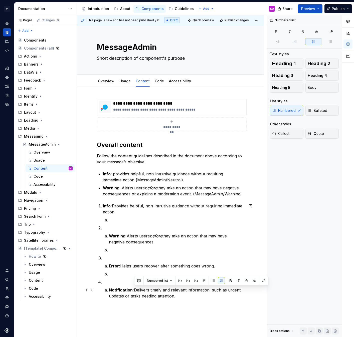
drag, startPoint x: 178, startPoint y: 296, endPoint x: 135, endPoint y: 288, distance: 43.3
click at [135, 288] on p "Notification: Delivers timely and relevant information, such as urgent updates …" at bounding box center [176, 293] width 135 height 12
click at [137, 195] on p "Warning : Alerts users before they take an action that may have negative conseq…" at bounding box center [173, 191] width 141 height 12
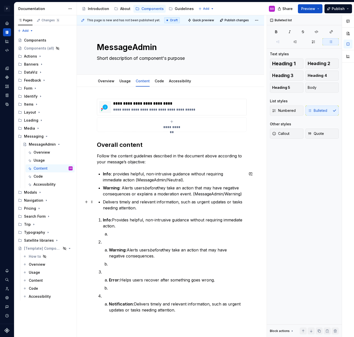
click at [104, 202] on p "Delivers timely and relevant information, such as urgent updates or tasks needi…" at bounding box center [173, 205] width 141 height 12
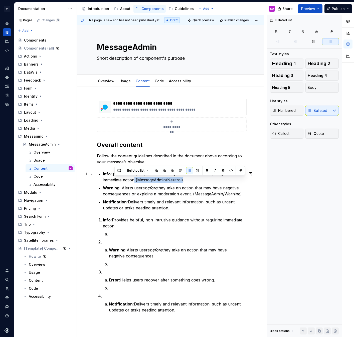
drag, startPoint x: 115, startPoint y: 179, endPoint x: 163, endPoint y: 180, distance: 47.8
click at [163, 180] on p "Info : provides helpful, non-intrusive guidance without requiring immediate act…" at bounding box center [173, 177] width 141 height 12
click at [179, 209] on p "Notification: Delivers timely and relevant information, such as urgent updates …" at bounding box center [173, 205] width 141 height 12
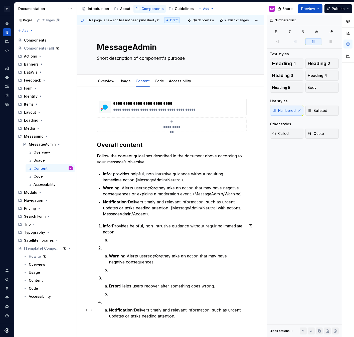
scroll to position [0, 0]
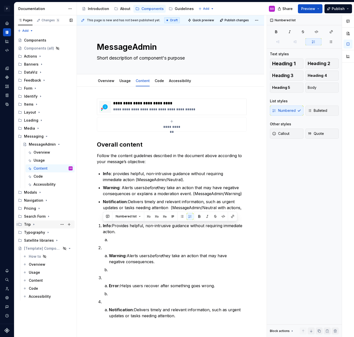
drag, startPoint x: 188, startPoint y: 318, endPoint x: 74, endPoint y: 227, distance: 146.2
click at [74, 227] on div "Pages Changes 5 Add Accessibility guide for tree Page tree. Navigate the tree w…" at bounding box center [184, 176] width 340 height 322
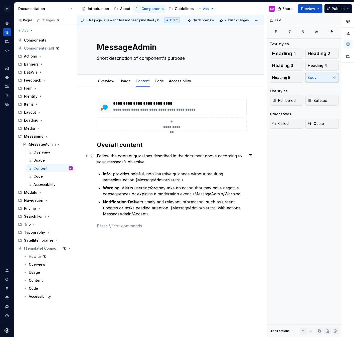
click at [151, 164] on p "Follow the content guidelines described in the document above according to your…" at bounding box center [170, 159] width 147 height 12
click at [160, 242] on div "**********" at bounding box center [170, 211] width 187 height 249
drag, startPoint x: 325, startPoint y: 53, endPoint x: 289, endPoint y: 63, distance: 37.1
click at [289, 63] on div "Heading 1 Heading 2 Heading 3 Heading 4 Heading 5 Body" at bounding box center [304, 66] width 69 height 34
click at [289, 63] on span "Heading 3" at bounding box center [282, 65] width 21 height 5
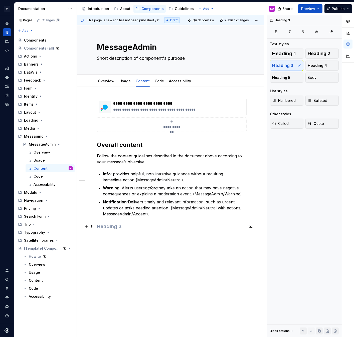
click at [122, 224] on h3 at bounding box center [170, 226] width 147 height 7
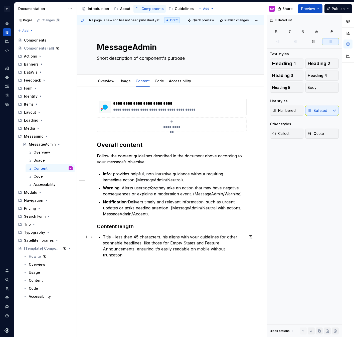
click at [163, 237] on p "Title - less then 45 characters. his aligns with your guidelines for other scan…" at bounding box center [173, 246] width 141 height 24
click at [129, 237] on strong "Title - less then 45 characters" at bounding box center [133, 237] width 61 height 5
click at [142, 260] on p "Description -" at bounding box center [173, 263] width 141 height 6
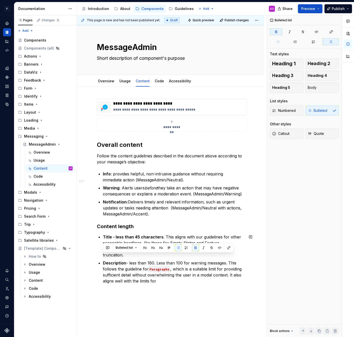
click at [172, 277] on p "Description - less than 160. Less than 100 for warning messages. This follows t…" at bounding box center [173, 272] width 141 height 24
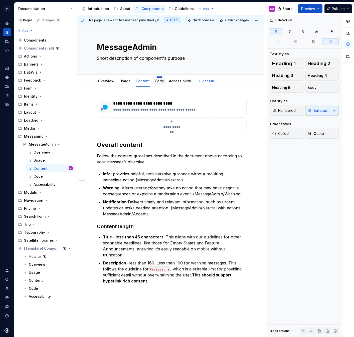
click at [158, 77] on html "P pixar SO Design system data Documentation Accessibility guide for tree Page t…" at bounding box center [177, 168] width 354 height 337
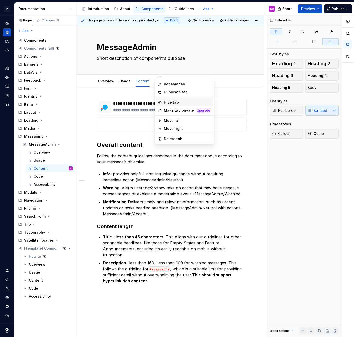
click at [171, 101] on div "Hide tab" at bounding box center [187, 102] width 47 height 5
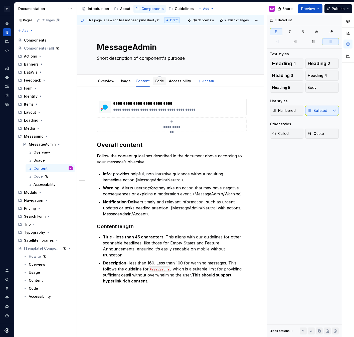
click at [157, 83] on div "Code" at bounding box center [159, 81] width 9 height 5
click at [179, 84] on div "Accessibility" at bounding box center [180, 81] width 26 height 8
click at [178, 78] on div "Accessibility" at bounding box center [180, 81] width 22 height 6
click at [182, 83] on link "Accessibility" at bounding box center [180, 81] width 22 height 4
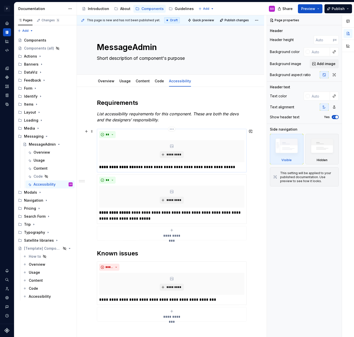
click at [142, 166] on p "**********" at bounding box center [171, 167] width 145 height 6
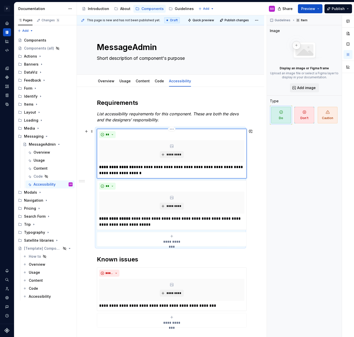
click at [140, 167] on p "**********" at bounding box center [171, 170] width 145 height 12
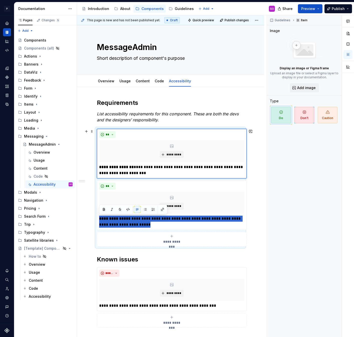
drag, startPoint x: 141, startPoint y: 226, endPoint x: 96, endPoint y: 219, distance: 45.8
click at [97, 219] on div "**********" at bounding box center [170, 188] width 147 height 118
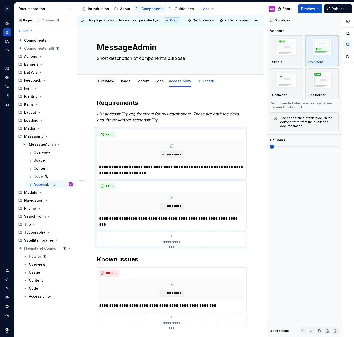
click at [107, 82] on link "Overview" at bounding box center [106, 81] width 17 height 4
